Goal: Find contact information: Obtain details needed to contact an individual or organization

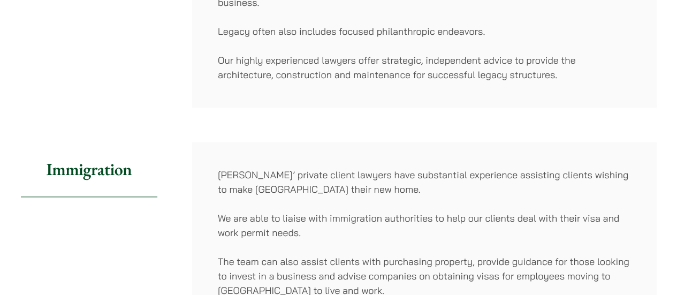
scroll to position [910, 0]
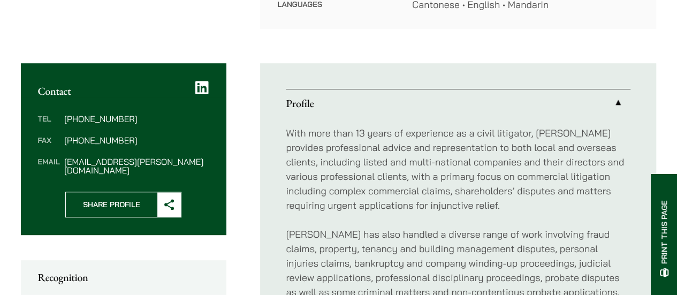
scroll to position [428, 0]
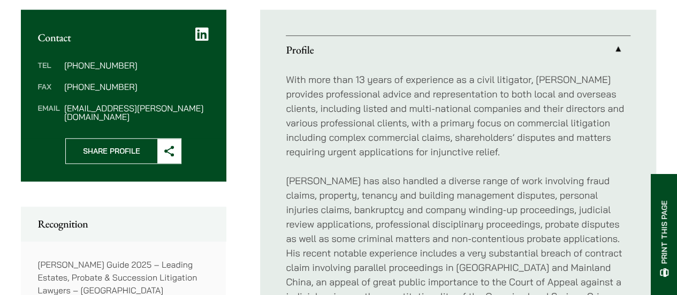
click at [476, 207] on p "[PERSON_NAME] has also handled a diverse range of work involving fraud claims, …" at bounding box center [458, 253] width 345 height 159
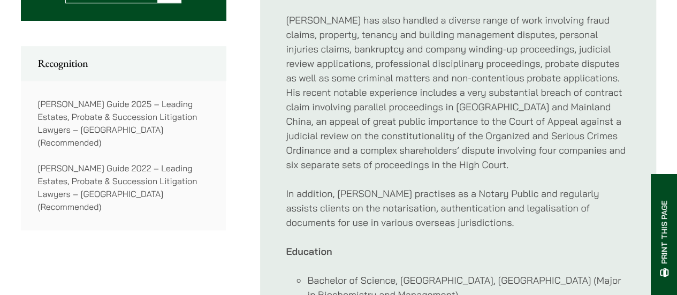
click at [480, 205] on p "In addition, [PERSON_NAME] practises as a Notary Public and regularly assists c…" at bounding box center [458, 207] width 345 height 43
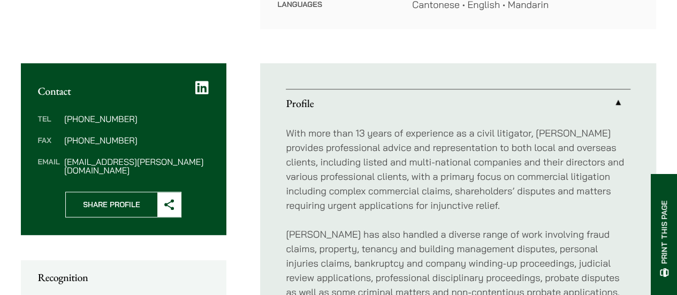
scroll to position [321, 0]
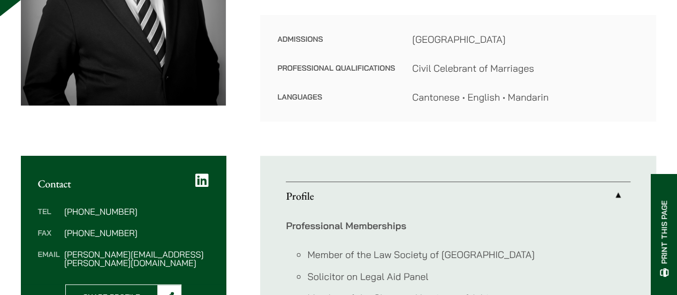
scroll to position [321, 0]
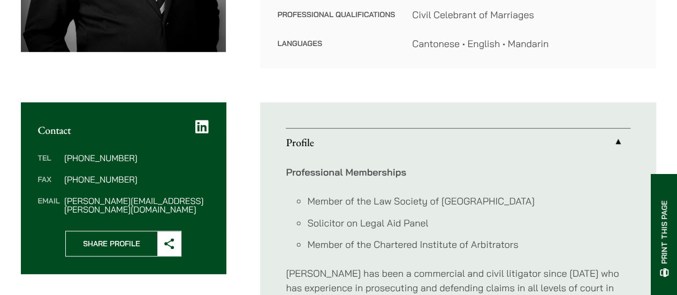
drag, startPoint x: 122, startPoint y: 201, endPoint x: 110, endPoint y: 201, distance: 11.8
click at [110, 201] on dd "paul.lui@haldanes.com" at bounding box center [136, 205] width 145 height 17
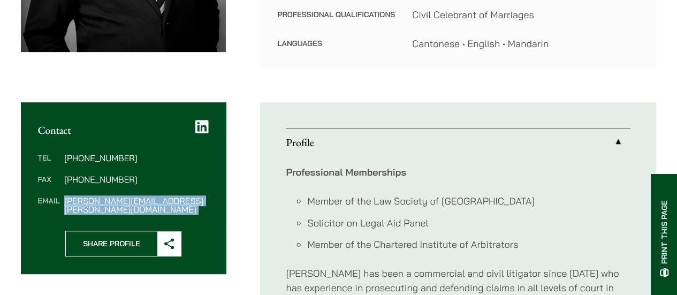
click at [110, 201] on dd "paul.lui@haldanes.com" at bounding box center [136, 205] width 145 height 17
copy div "paul.lui@haldanes.com"
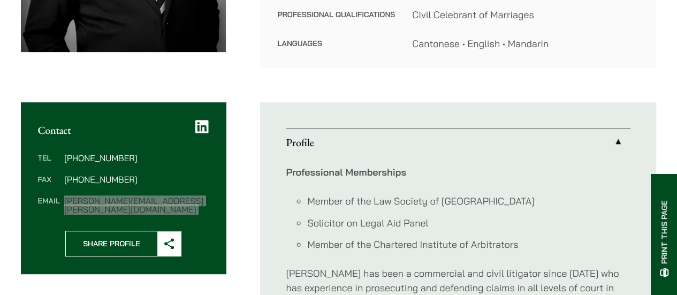
scroll to position [482, 0]
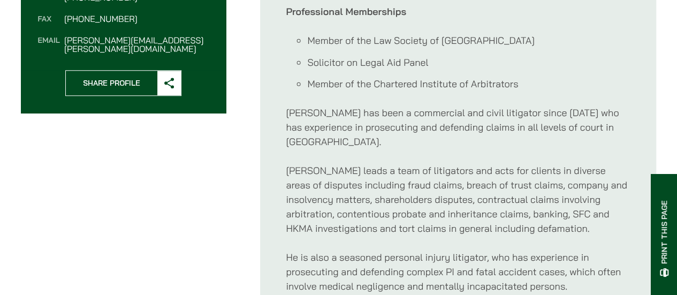
click at [522, 134] on div "Professional Memberships Member of the Law Society of Hong Kong Solicitor on Le…" at bounding box center [458, 221] width 345 height 451
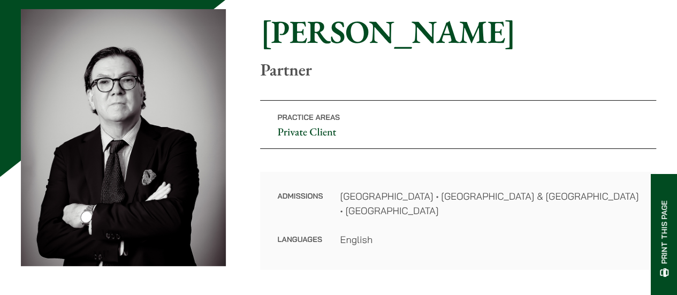
scroll to position [321, 0]
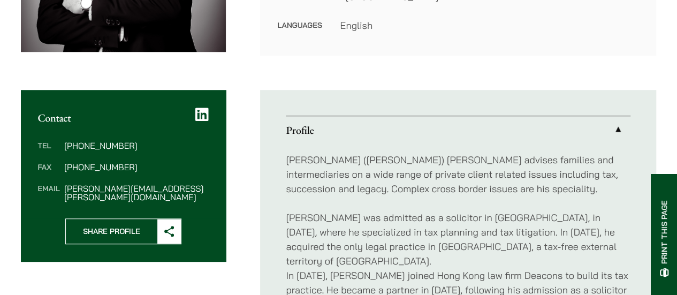
click at [111, 187] on dd "william.ahern@haldanes.com" at bounding box center [136, 192] width 145 height 17
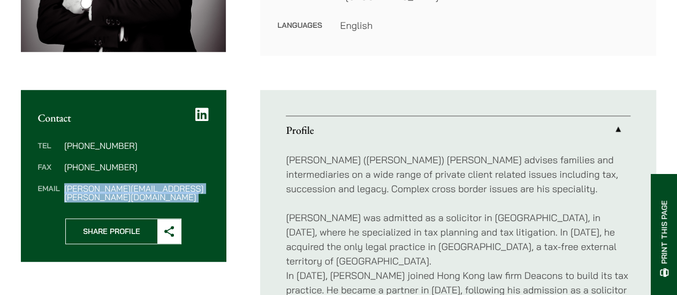
click at [111, 187] on dd "william.ahern@haldanes.com" at bounding box center [136, 192] width 145 height 17
copy div "william.ahern@haldanes.com"
